Goal: Communication & Community: Answer question/provide support

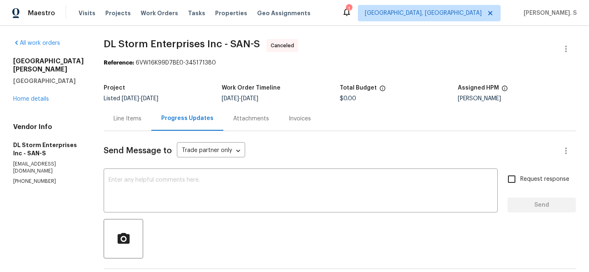
click at [36, 94] on div "[STREET_ADDRESS][PERSON_NAME] Home details" at bounding box center [48, 80] width 71 height 46
click at [16, 96] on link "Home details" at bounding box center [31, 99] width 36 height 6
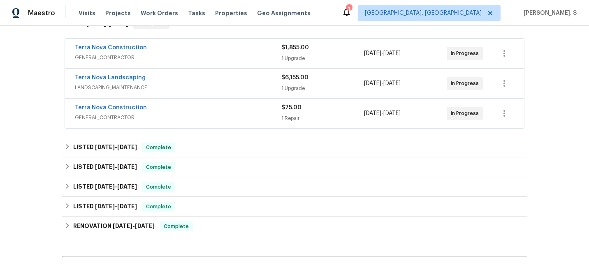
scroll to position [147, 0]
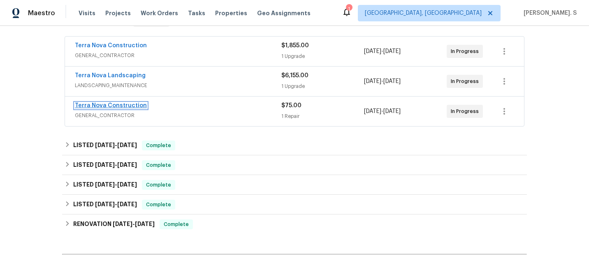
click at [116, 104] on link "Terra Nova Construction" at bounding box center [111, 106] width 72 height 6
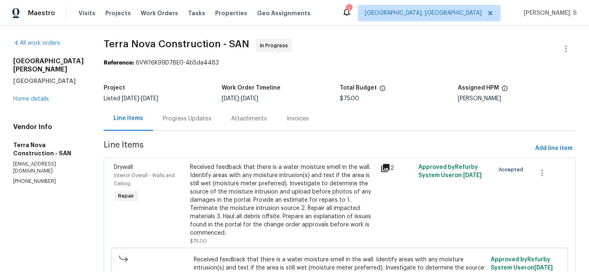
click at [202, 117] on div "Progress Updates" at bounding box center [187, 119] width 49 height 8
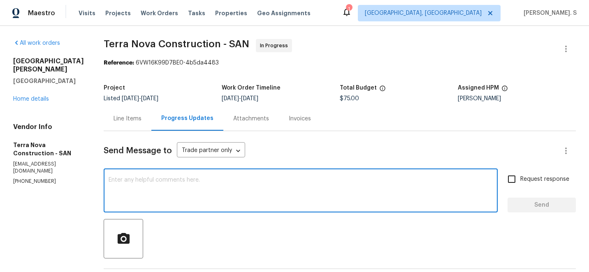
click at [303, 188] on textarea at bounding box center [301, 191] width 384 height 29
paste textarea "The TP said there where no leaks close out. Please contact utility to get the p…"
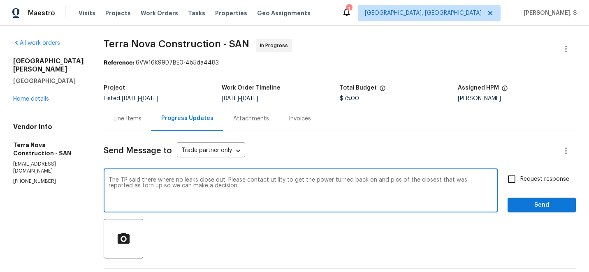
type textarea "The TP said there where no leaks close out. Please contact utility to get the p…"
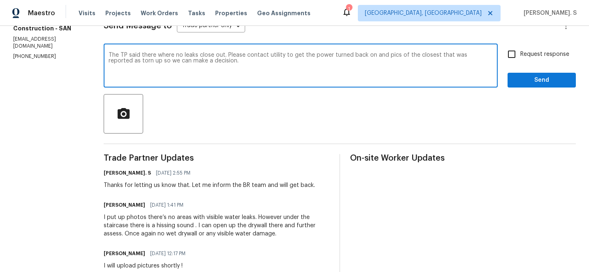
scroll to position [151, 0]
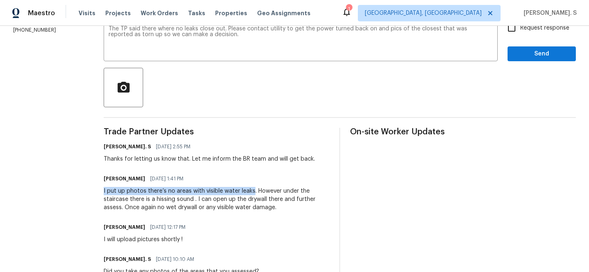
drag, startPoint x: 119, startPoint y: 192, endPoint x: 267, endPoint y: 188, distance: 147.7
click at [267, 188] on div "I put up photos there’s no areas with visible water leaks. However under the st…" at bounding box center [217, 199] width 226 height 25
copy div "I put up photos there’s no areas with visible water leaks"
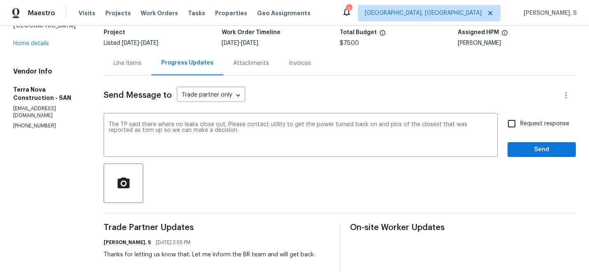
scroll to position [0, 0]
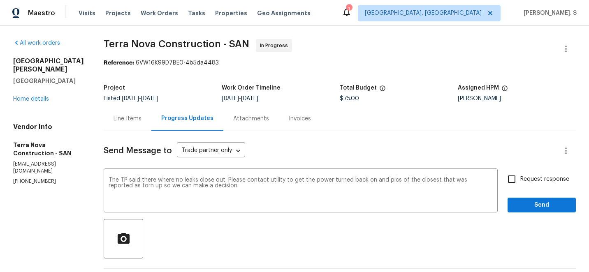
click at [142, 124] on div "Line Items" at bounding box center [128, 119] width 48 height 24
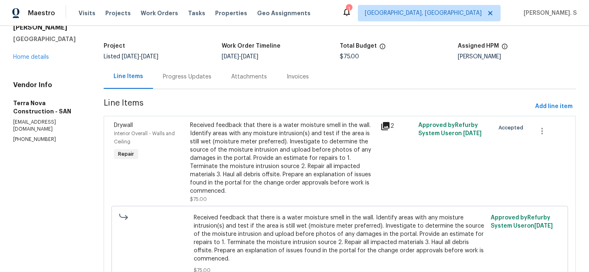
scroll to position [76, 0]
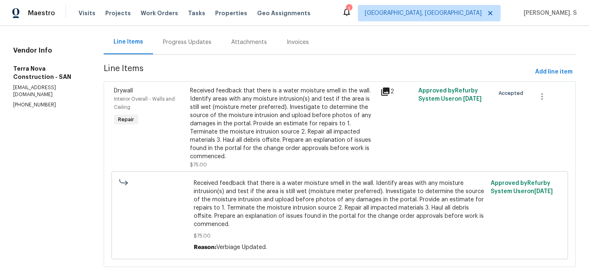
click at [273, 198] on span "Received feedback that there is a water moisture smell in the wall. Identify ar…" at bounding box center [340, 203] width 292 height 49
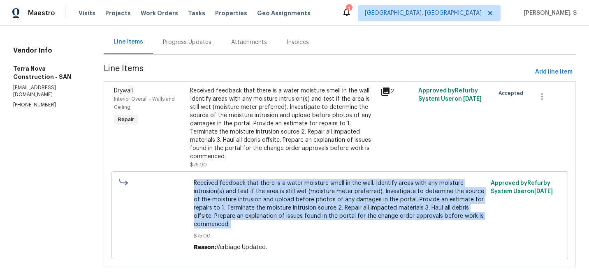
copy span "Received feedback that there is a water moisture smell in the wall. Identify ar…"
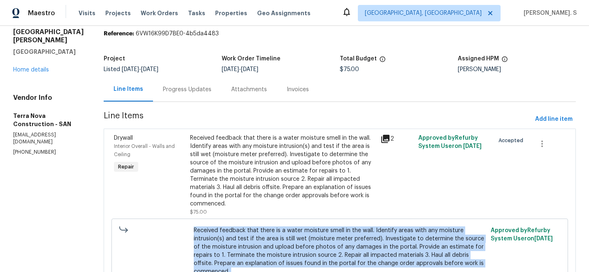
scroll to position [0, 0]
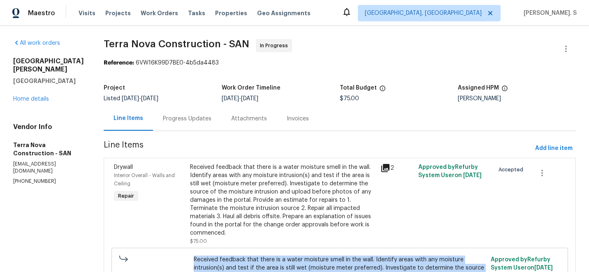
click at [466, 100] on div "[PERSON_NAME]" at bounding box center [517, 99] width 118 height 6
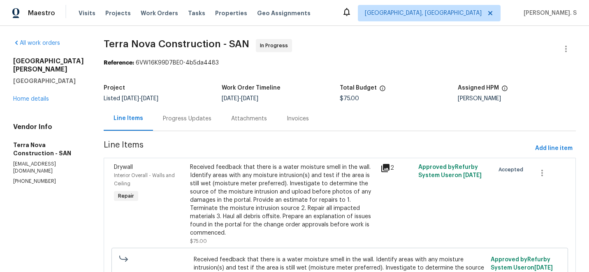
click at [293, 196] on div "Received feedback that there is a water moisture smell in the wall. Identify ar…" at bounding box center [282, 200] width 185 height 74
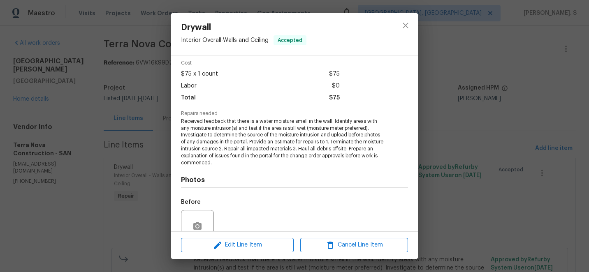
scroll to position [107, 0]
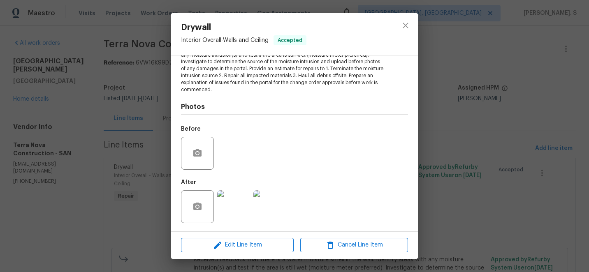
click at [225, 195] on img at bounding box center [233, 206] width 33 height 33
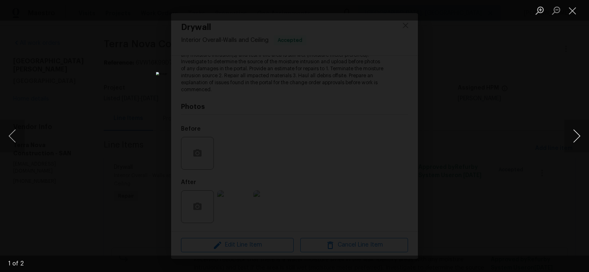
click at [574, 141] on button "Next image" at bounding box center [576, 136] width 25 height 33
click at [574, 134] on button "Next image" at bounding box center [576, 136] width 25 height 33
click at [570, 15] on button "Close lightbox" at bounding box center [572, 10] width 16 height 14
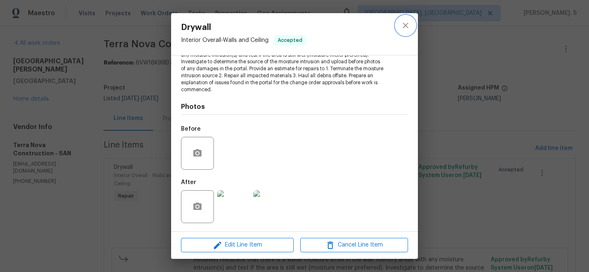
click at [409, 21] on icon "close" at bounding box center [406, 26] width 10 height 10
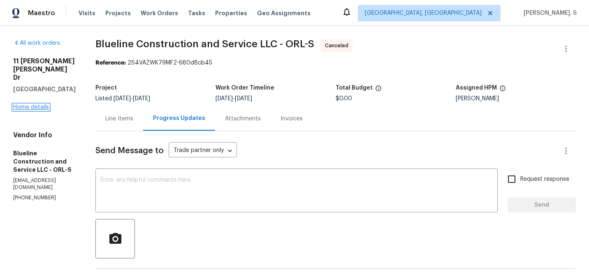
click at [41, 104] on link "Home details" at bounding box center [31, 107] width 36 height 6
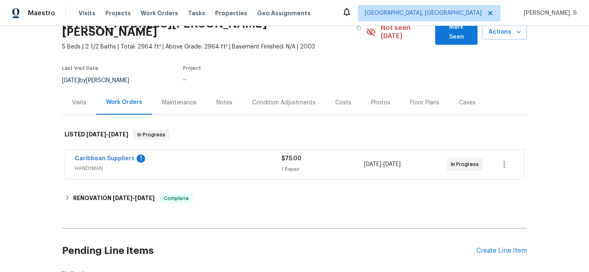
scroll to position [46, 0]
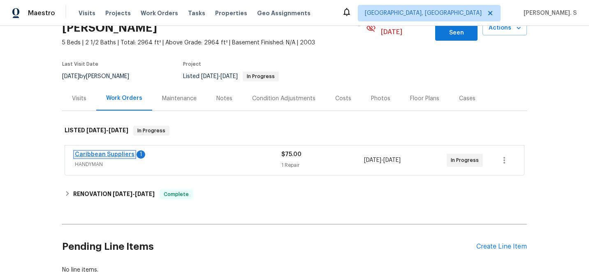
click at [116, 152] on link "Caribbean Suppliers" at bounding box center [105, 155] width 60 height 6
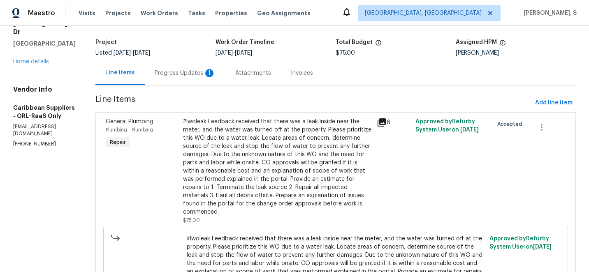
click at [218, 85] on div "Progress Updates 1" at bounding box center [185, 73] width 81 height 24
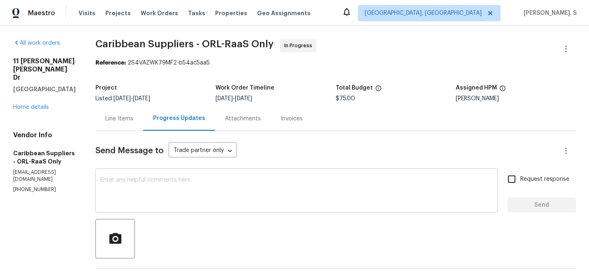
click at [258, 197] on textarea at bounding box center [296, 191] width 392 height 29
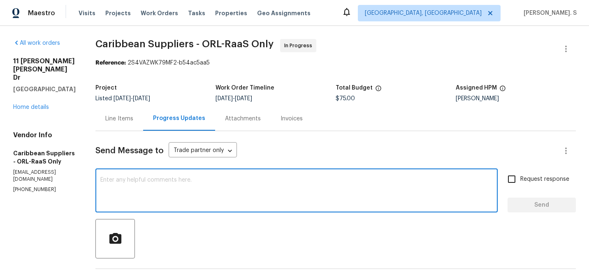
paste textarea "Please provide photos if we have them otherwise let them know we don't have pho…"
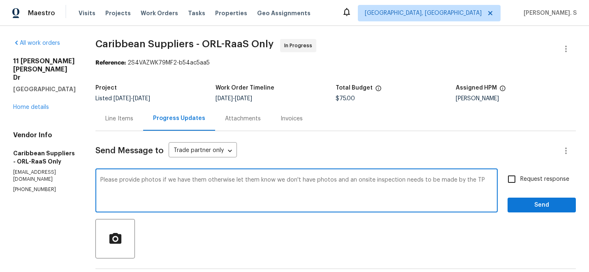
click at [199, 178] on textarea "Please provide photos if we have them otherwise let them know we don't have pho…" at bounding box center [296, 191] width 392 height 29
click at [0, 0] on div "Add Punctuation" at bounding box center [0, 0] width 0 height 0
drag, startPoint x: 259, startPoint y: 180, endPoint x: 296, endPoint y: 181, distance: 37.0
click at [296, 181] on textarea "Please provide photos if you have them; otherwise, let them know we don't have …" at bounding box center [296, 191] width 392 height 29
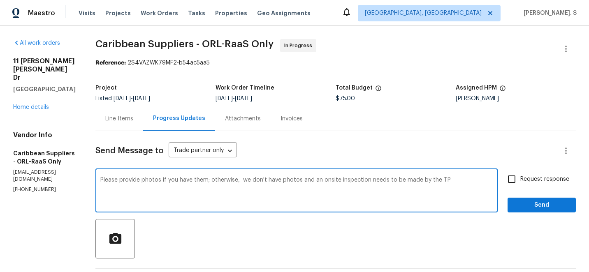
click at [466, 180] on textarea "Please provide photos if you have them; otherwise, we don't have photos and an …" at bounding box center [296, 191] width 392 height 29
click at [0, 0] on div "the" at bounding box center [0, 0] width 0 height 0
type textarea "Please provide photos if you have them; otherwise, we don't have photos and an …"
click at [463, 176] on div "Please provide photos if you have them; otherwise, we don't have photos and an …" at bounding box center [296, 192] width 402 height 42
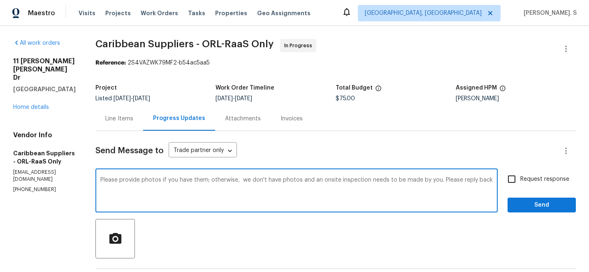
click at [463, 176] on div "Please provide photos if you have them; otherwise, we don't have photos and an …" at bounding box center [296, 192] width 402 height 42
click at [445, 184] on textarea "Please provide photos if you have them; otherwise, we don't have photos and an …" at bounding box center [296, 191] width 392 height 29
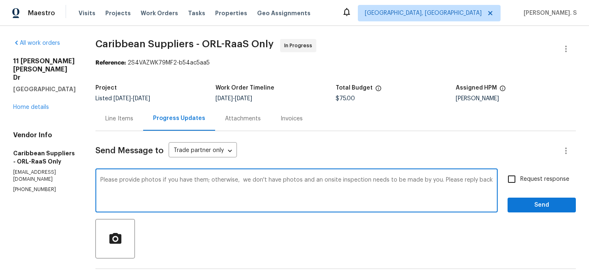
click at [555, 187] on label "Request response" at bounding box center [536, 179] width 66 height 17
click at [520, 187] on input "Request response" at bounding box center [511, 179] width 17 height 17
checkbox input "true"
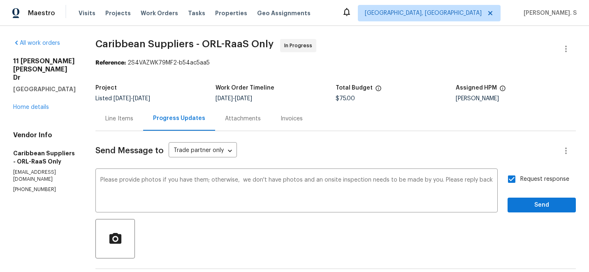
click at [546, 197] on div "Request response Send" at bounding box center [541, 192] width 68 height 42
click at [540, 208] on span "Send" at bounding box center [541, 205] width 55 height 10
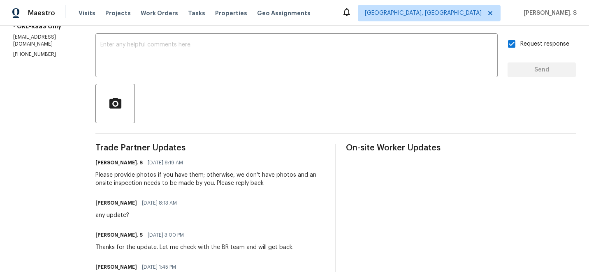
scroll to position [191, 0]
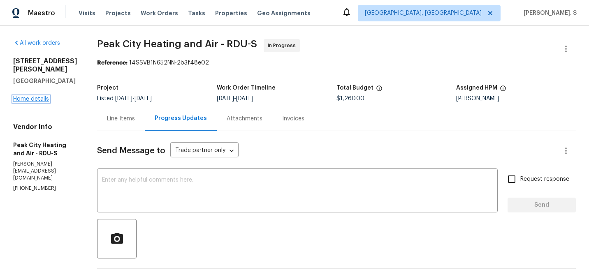
click at [24, 97] on link "Home details" at bounding box center [31, 99] width 36 height 6
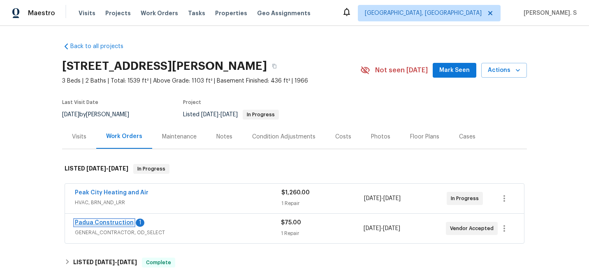
click at [117, 223] on link "Padua Construction" at bounding box center [104, 223] width 59 height 6
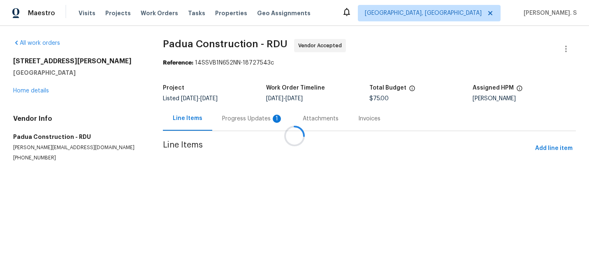
click at [234, 121] on div "Progress Updates 1" at bounding box center [252, 119] width 61 height 8
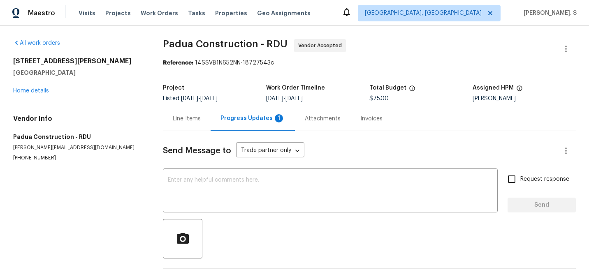
click at [234, 121] on div "Progress Updates 1" at bounding box center [252, 118] width 65 height 8
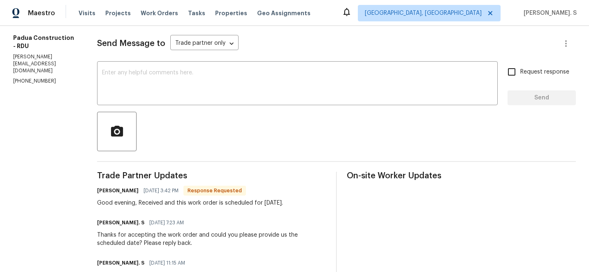
scroll to position [79, 0]
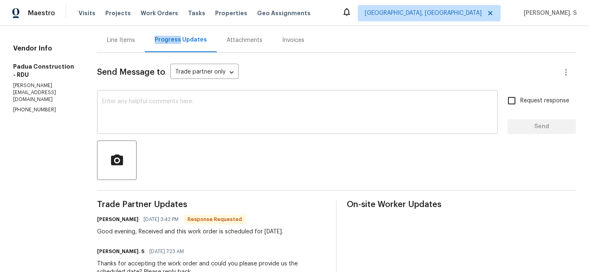
click at [343, 121] on textarea at bounding box center [297, 113] width 391 height 29
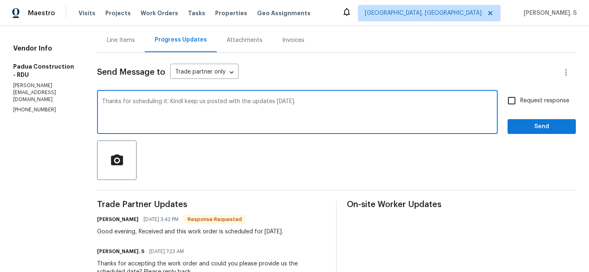
click at [0, 0] on div "Kindly" at bounding box center [0, 0] width 0 height 0
type textarea "Thanks for scheduling it. Kindly keep us posted with the updates tomorrow."
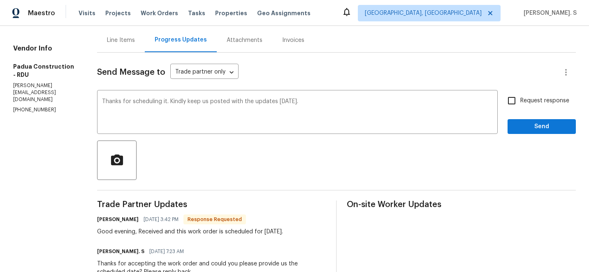
drag, startPoint x: 138, startPoint y: 231, endPoint x: 312, endPoint y: 230, distance: 174.4
click at [312, 230] on div "Juan Echeverri 09/25/2025 3:42 PM Response Requested Good evening, Received and…" at bounding box center [211, 225] width 229 height 22
copy div "eceived and this work order is scheduled for tomorrow."
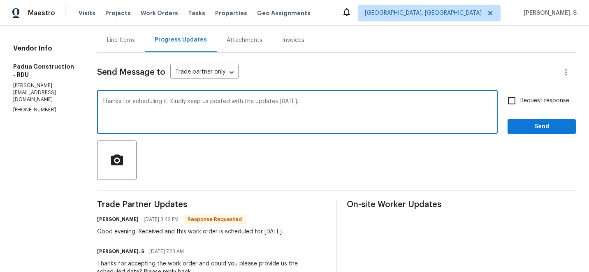
drag, startPoint x: 183, startPoint y: 101, endPoint x: 352, endPoint y: 108, distance: 169.2
click at [352, 108] on textarea "Thanks for scheduling it. Kindly keep us posted with the updates tomorrow." at bounding box center [297, 113] width 391 height 29
click at [519, 109] on input "Request response" at bounding box center [511, 100] width 17 height 17
checkbox input "true"
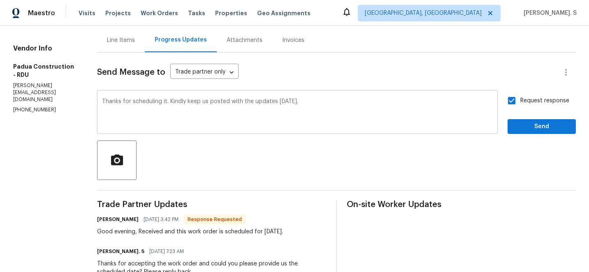
click at [285, 104] on textarea "Thanks for scheduling it. Kindly keep us posted with the updates tomorrow." at bounding box center [297, 113] width 391 height 29
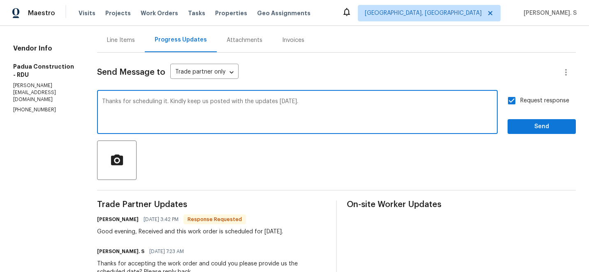
click at [285, 104] on textarea "Thanks for scheduling it. Kindly keep us posted with the updates tomorrow." at bounding box center [297, 113] width 391 height 29
type textarea "Thanks for scheduling it. Kindly keep us posted with the updates today."
click at [554, 132] on span "Send" at bounding box center [541, 127] width 55 height 10
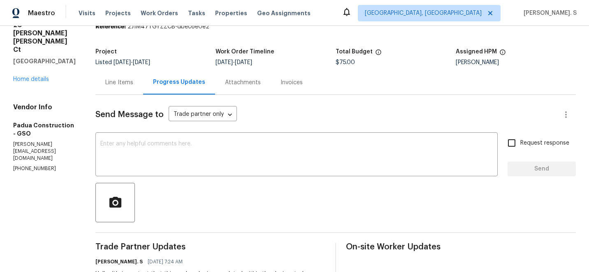
scroll to position [16, 0]
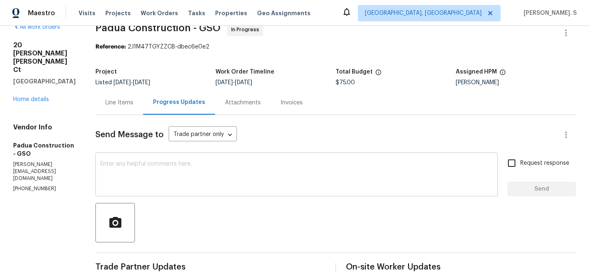
click at [139, 184] on textarea at bounding box center [296, 175] width 392 height 29
click at [125, 182] on textarea at bounding box center [296, 175] width 392 height 29
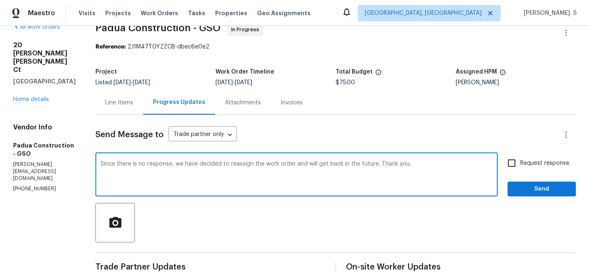
click at [169, 164] on textarea "Since there is no response, we have decided to reassign the work order and will…" at bounding box center [296, 175] width 392 height 29
click at [0, 0] on div "has been" at bounding box center [0, 0] width 0 height 0
type textarea "Since there has been no response despite several follow-ups, we have decided to…"
